Goal: Task Accomplishment & Management: Manage account settings

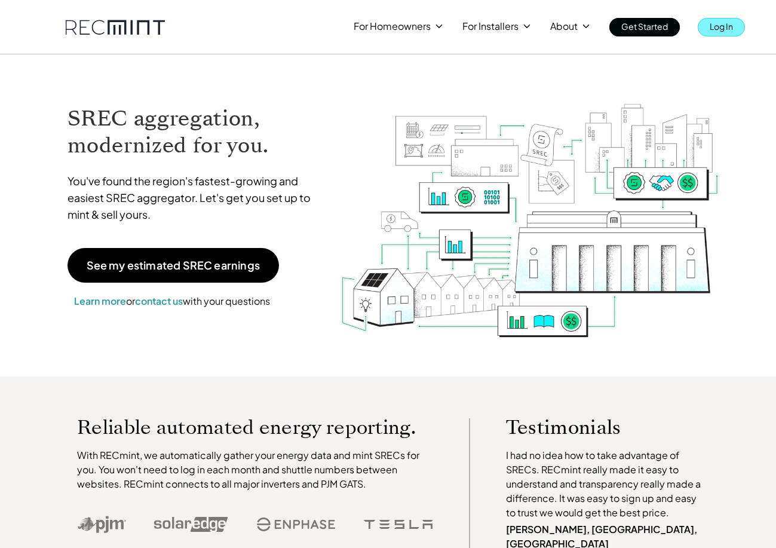
click at [729, 29] on p "Log In" at bounding box center [721, 26] width 23 height 17
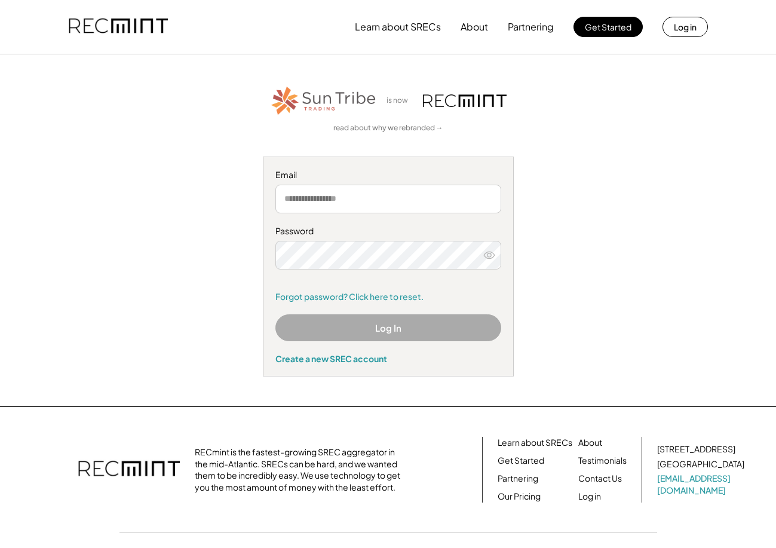
type input "**********"
click at [394, 329] on button "Log In" at bounding box center [388, 327] width 226 height 27
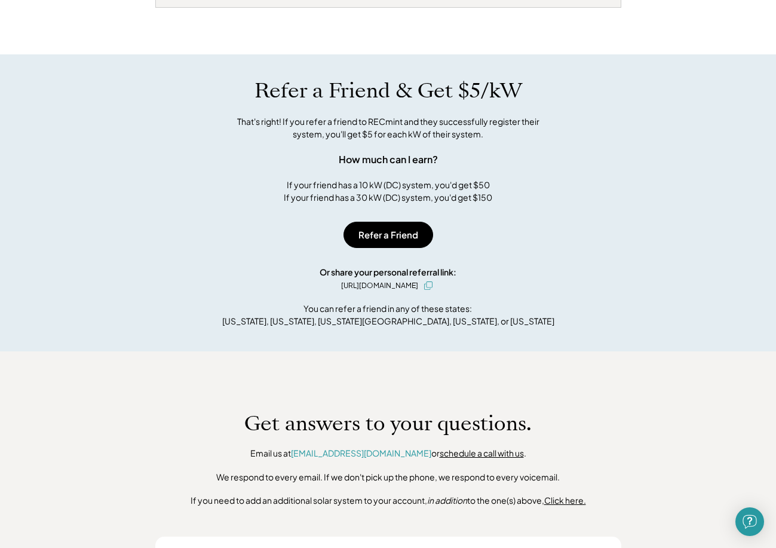
scroll to position [906, 0]
